Goal: Information Seeking & Learning: Learn about a topic

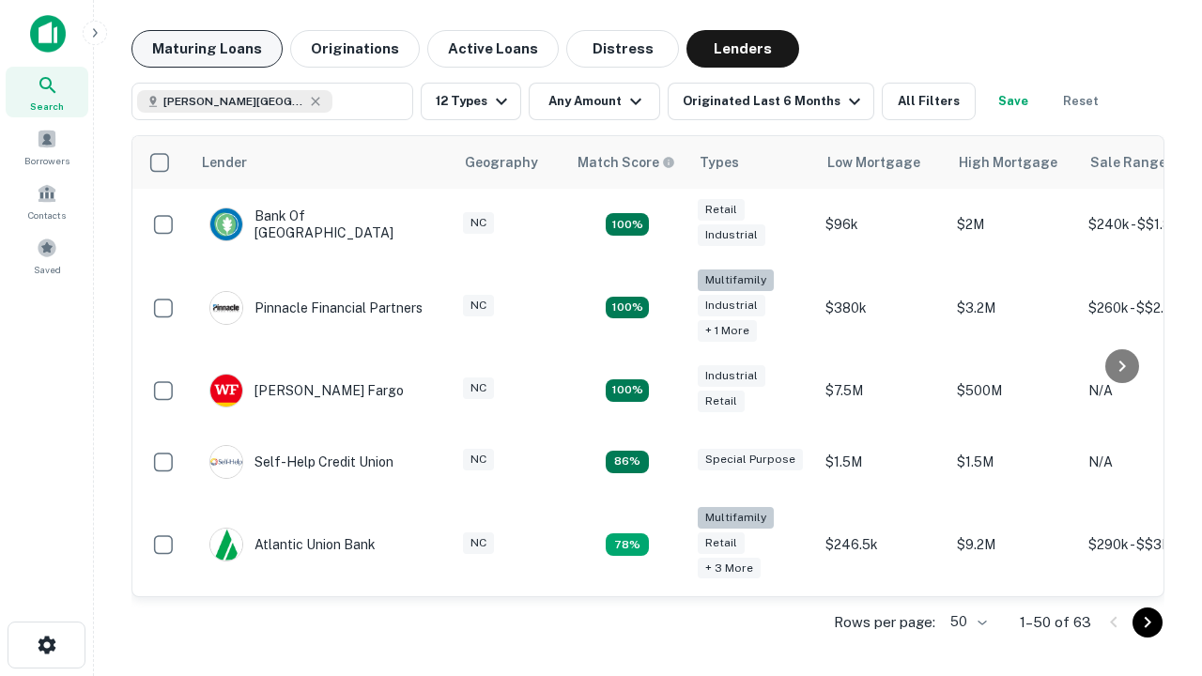
click at [207, 49] on button "Maturing Loans" at bounding box center [206, 49] width 151 height 38
